Goal: Information Seeking & Learning: Learn about a topic

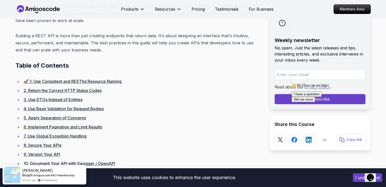
scroll to position [330, 0]
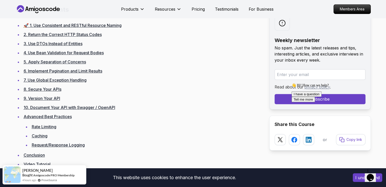
click at [87, 25] on link "🚀 1. Use Consistent and RESTful Resource Naming" at bounding box center [73, 25] width 98 height 5
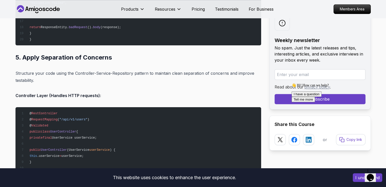
scroll to position [2305, 0]
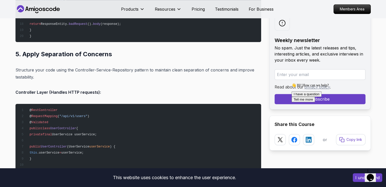
drag, startPoint x: 213, startPoint y: 114, endPoint x: 184, endPoint y: 96, distance: 34.8
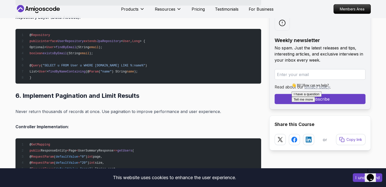
scroll to position [3091, 0]
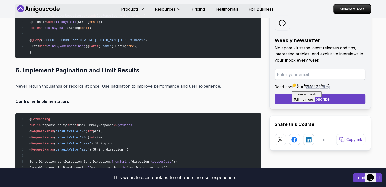
drag, startPoint x: 184, startPoint y: 96, endPoint x: 154, endPoint y: 96, distance: 29.9
click at [154, 98] on p "Controller Implementation:" at bounding box center [137, 101] width 245 height 7
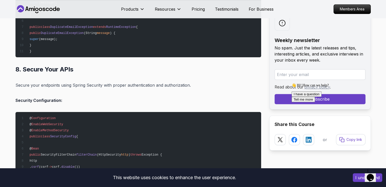
scroll to position [4130, 0]
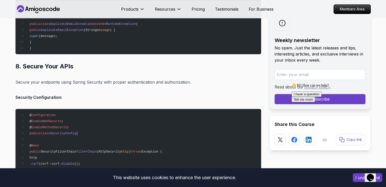
drag, startPoint x: 154, startPoint y: 95, endPoint x: 151, endPoint y: 94, distance: 3.1
click at [151, 94] on p "Security Configuration:" at bounding box center [137, 97] width 245 height 7
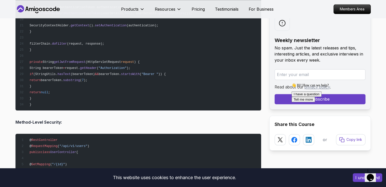
scroll to position [4586, 0]
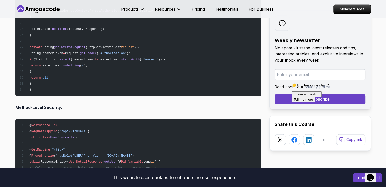
drag, startPoint x: 151, startPoint y: 94, endPoint x: 147, endPoint y: 95, distance: 3.8
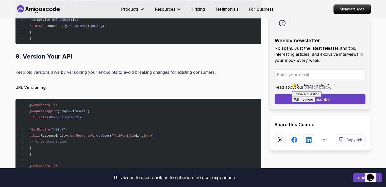
scroll to position [4814, 0]
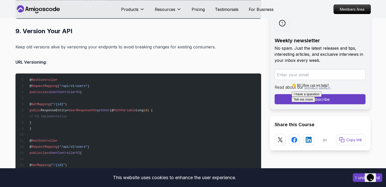
drag, startPoint x: 147, startPoint y: 95, endPoint x: 86, endPoint y: 94, distance: 61.1
click at [119, 94] on pre "@ RestController @ RequestMapping ( "/api/v1/users" ) public class UserControll…" at bounding box center [137, 135] width 245 height 122
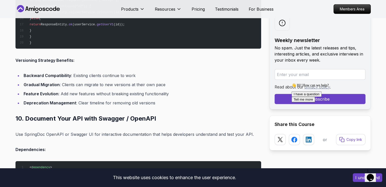
scroll to position [5245, 0]
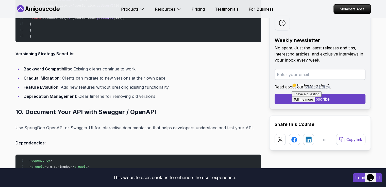
drag, startPoint x: 88, startPoint y: 86, endPoint x: 174, endPoint y: 89, distance: 85.5
click at [174, 89] on ul "Backward Compatibility : Existing clients continue to work Gradual Migration : …" at bounding box center [137, 82] width 245 height 34
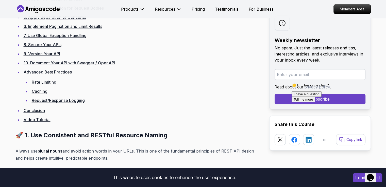
scroll to position [450, 0]
